Goal: Transaction & Acquisition: Purchase product/service

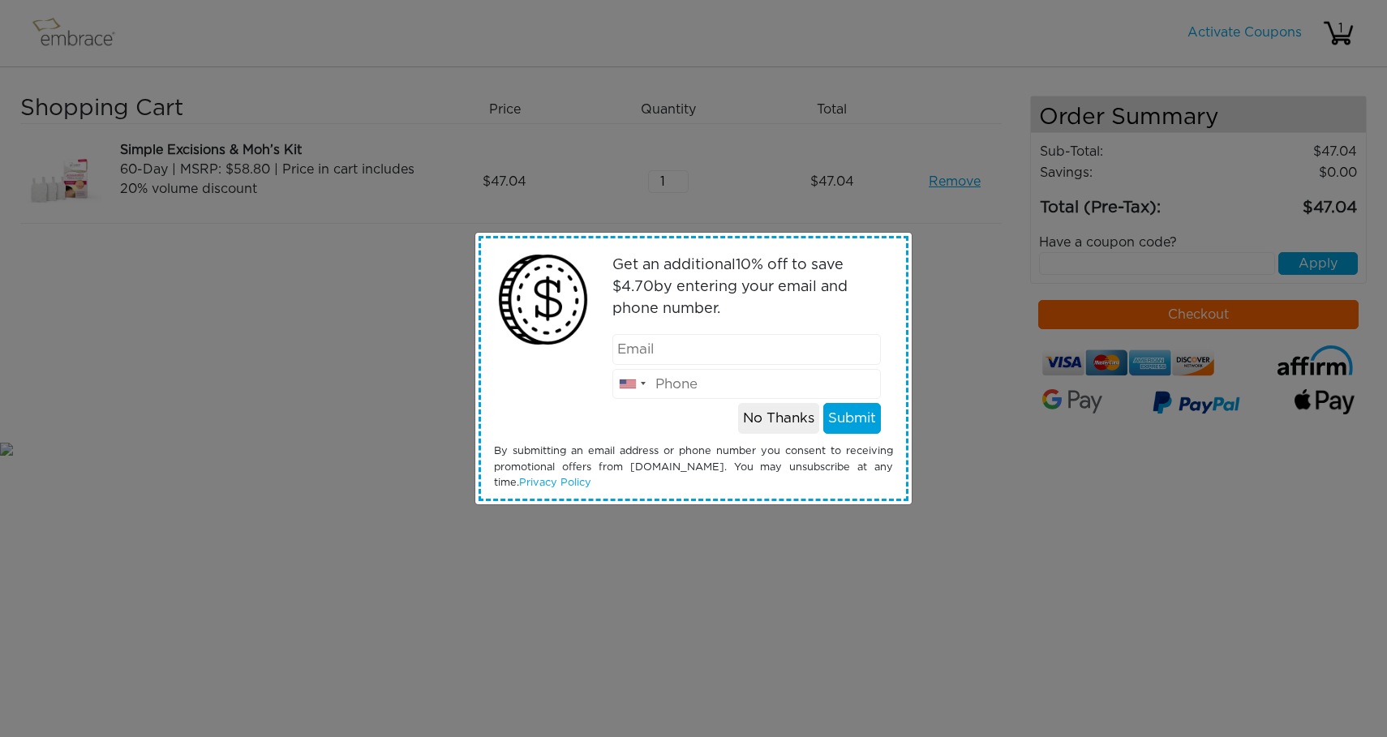
click at [763, 419] on button "No Thanks" at bounding box center [778, 418] width 81 height 31
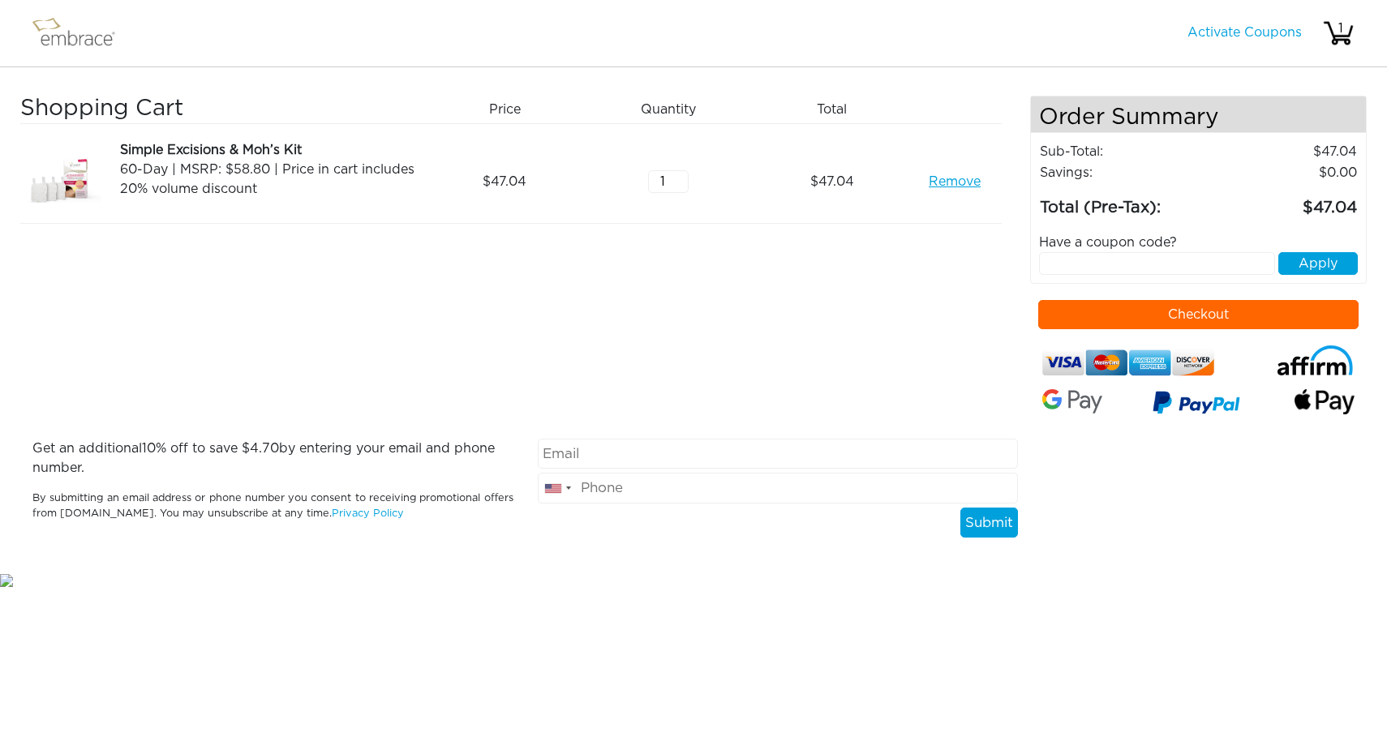
click at [89, 41] on img at bounding box center [80, 33] width 105 height 41
click at [66, 41] on img at bounding box center [80, 33] width 105 height 41
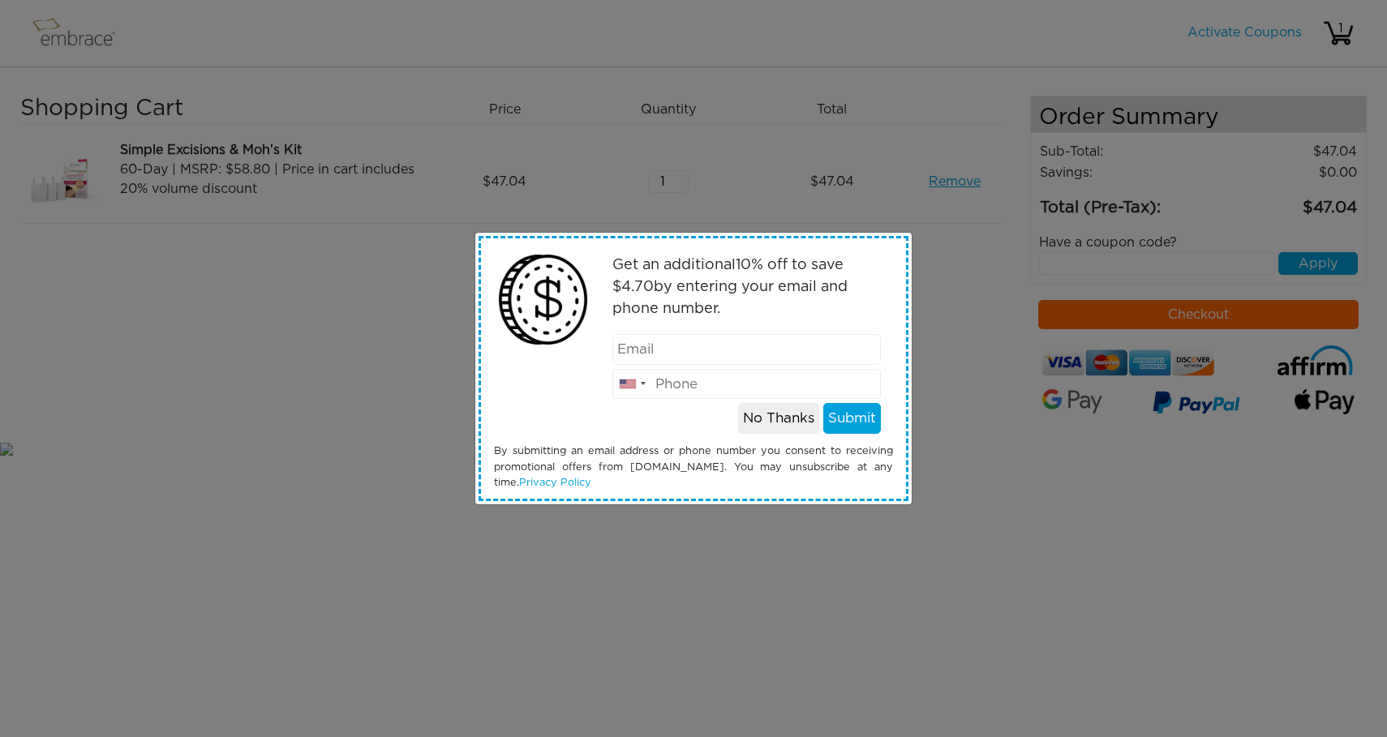
click at [775, 416] on button "No Thanks" at bounding box center [778, 418] width 81 height 31
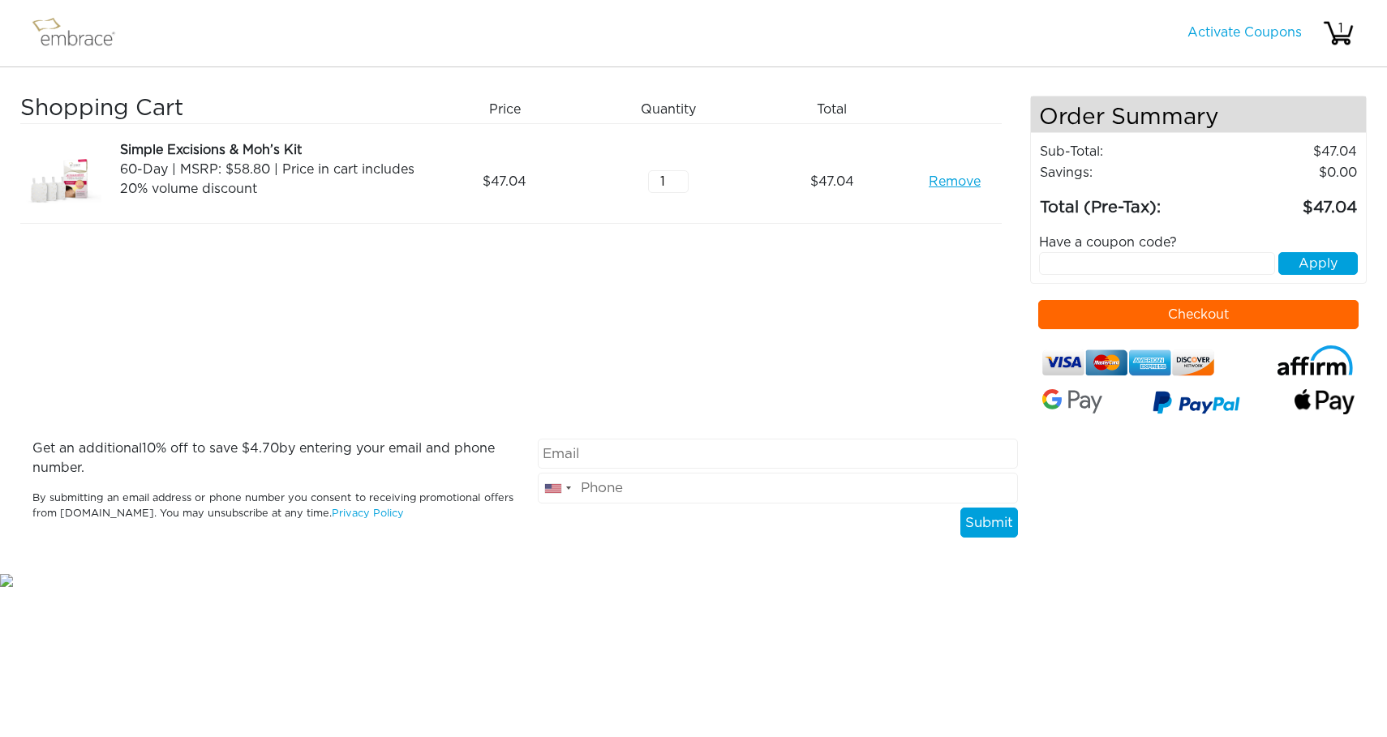
click at [75, 41] on img at bounding box center [80, 33] width 105 height 41
click at [134, 45] on nav "Activate Coupons Hello, 1" at bounding box center [693, 33] width 1387 height 67
click at [114, 45] on img at bounding box center [80, 33] width 105 height 41
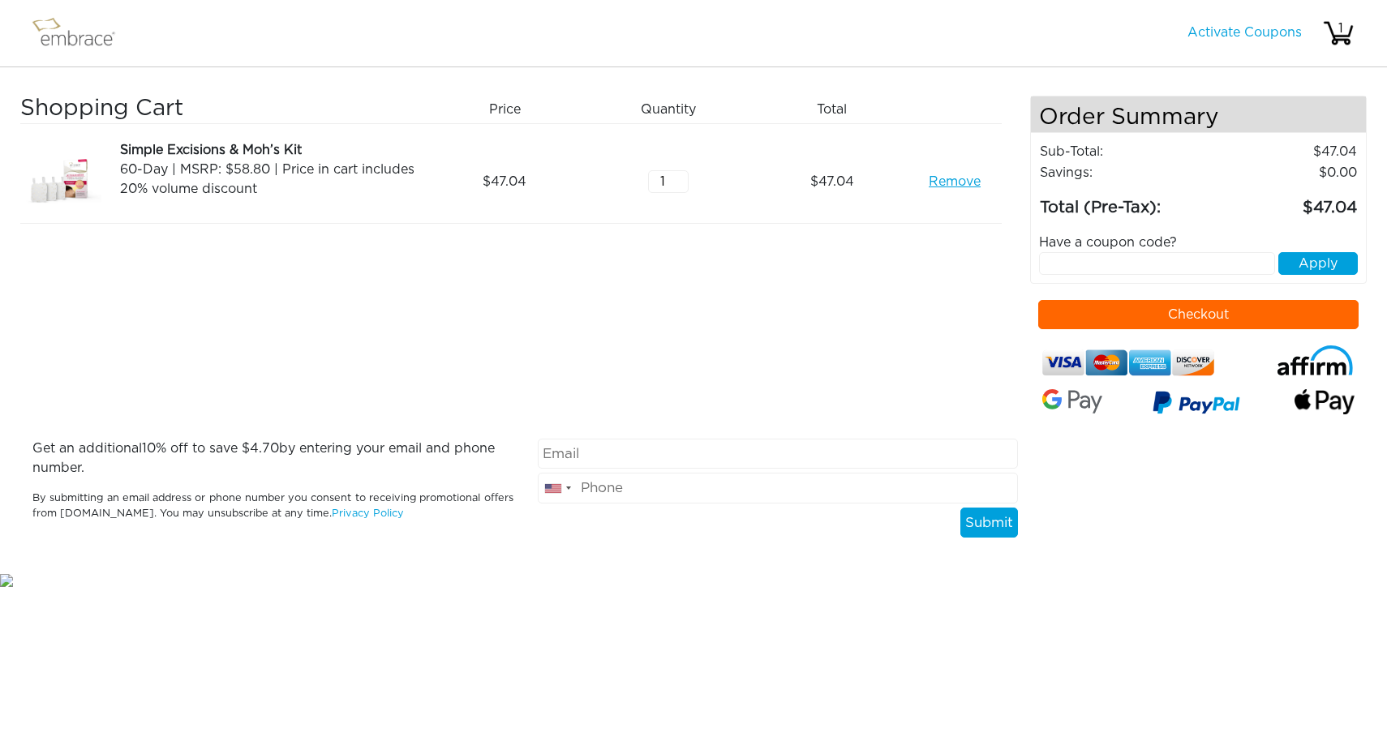
click at [207, 53] on nav "Activate Coupons Hello, 1" at bounding box center [693, 33] width 1387 height 67
